Goal: Navigation & Orientation: Find specific page/section

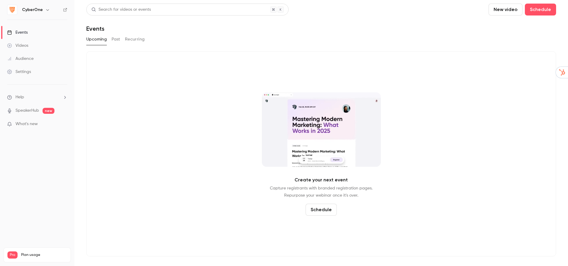
click at [42, 8] on div "CyberOne" at bounding box center [40, 9] width 36 height 7
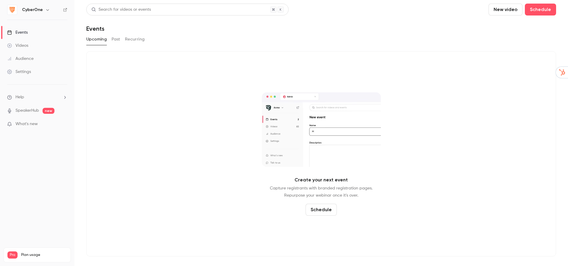
click at [48, 10] on icon "button" at bounding box center [47, 9] width 5 height 5
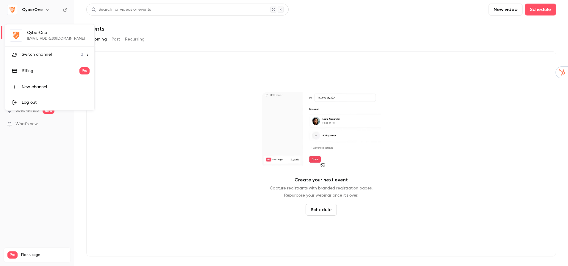
click at [57, 51] on div "Switch channel 2" at bounding box center [52, 54] width 61 height 6
click at [57, 67] on div "RevOps Automated" at bounding box center [56, 67] width 68 height 6
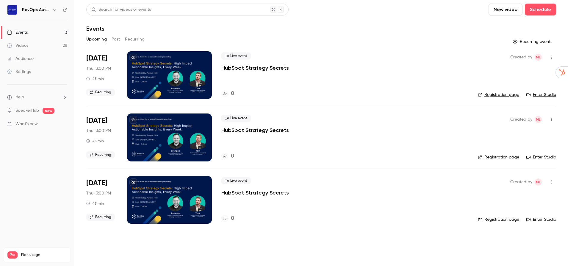
click at [114, 39] on button "Past" at bounding box center [116, 40] width 9 height 10
